Goal: Find specific page/section: Find specific page/section

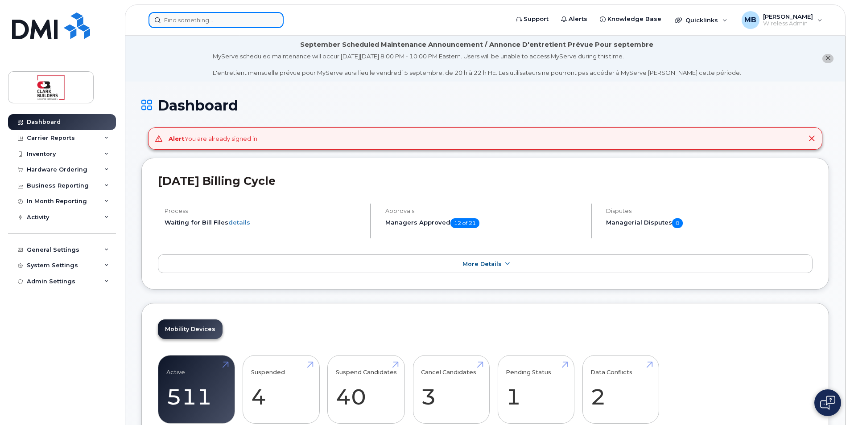
click at [194, 13] on input at bounding box center [216, 20] width 135 height 16
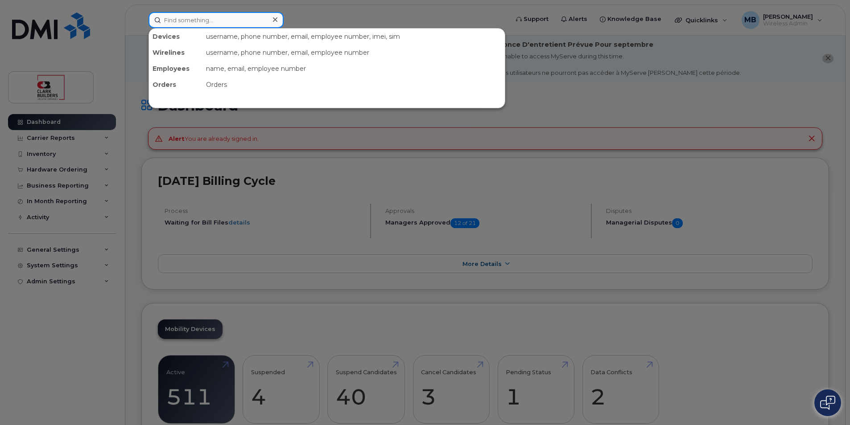
paste input "[PERSON_NAME]"
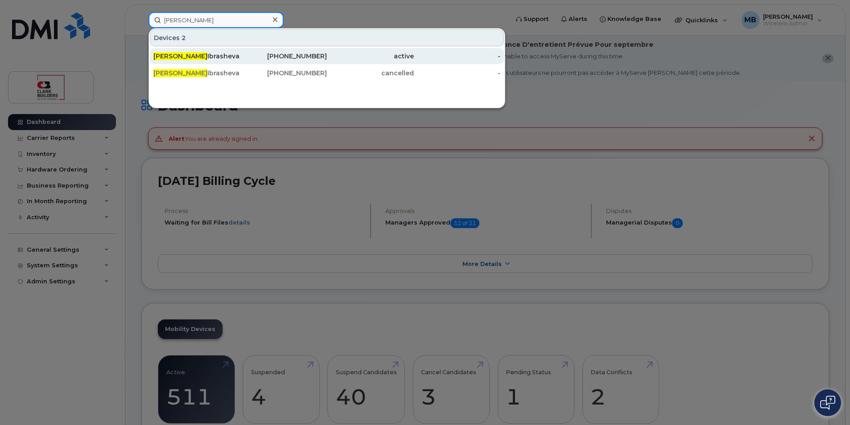
type input "[PERSON_NAME]"
click at [218, 54] on div "[PERSON_NAME]" at bounding box center [196, 56] width 87 height 9
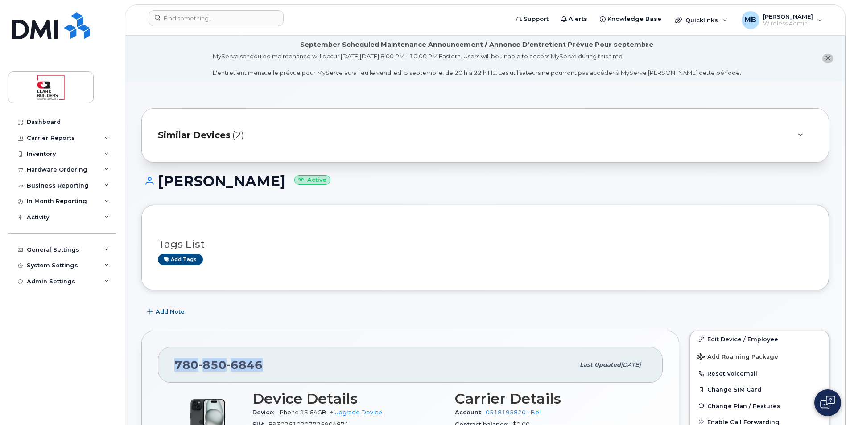
drag, startPoint x: 262, startPoint y: 362, endPoint x: 173, endPoint y: 354, distance: 89.1
click at [173, 354] on div "780 850 6846 Last updated Aug 08, 2025" at bounding box center [410, 365] width 505 height 36
